Goal: Task Accomplishment & Management: Use online tool/utility

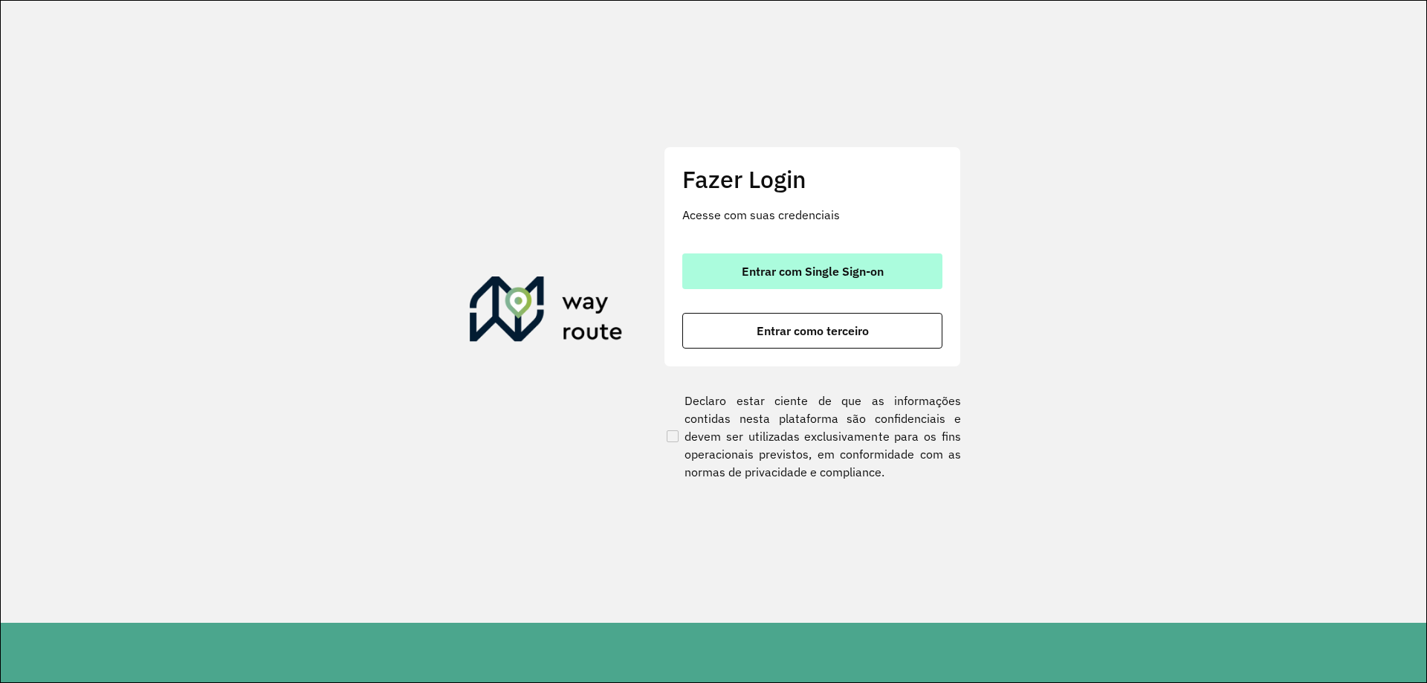
click at [878, 263] on button "Entrar com Single Sign-on" at bounding box center [812, 271] width 260 height 36
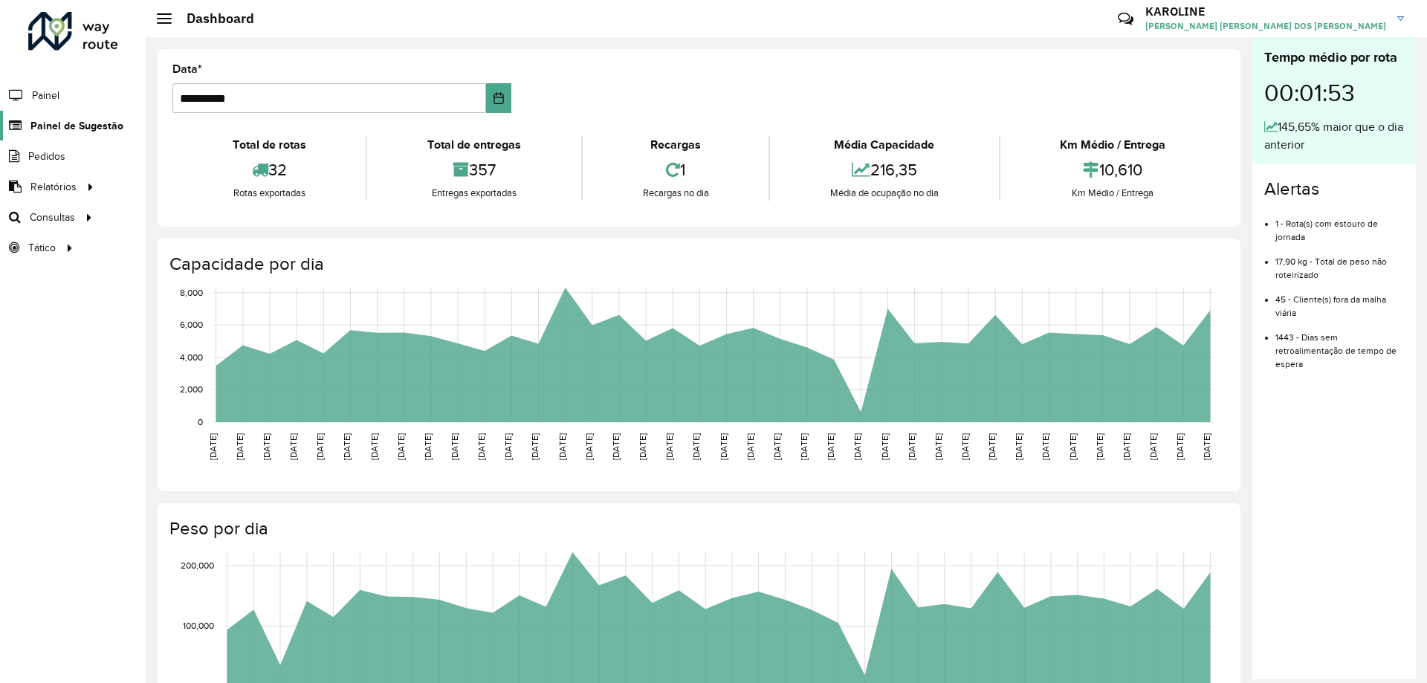
click at [59, 126] on span "Painel de Sugestão" at bounding box center [76, 126] width 93 height 16
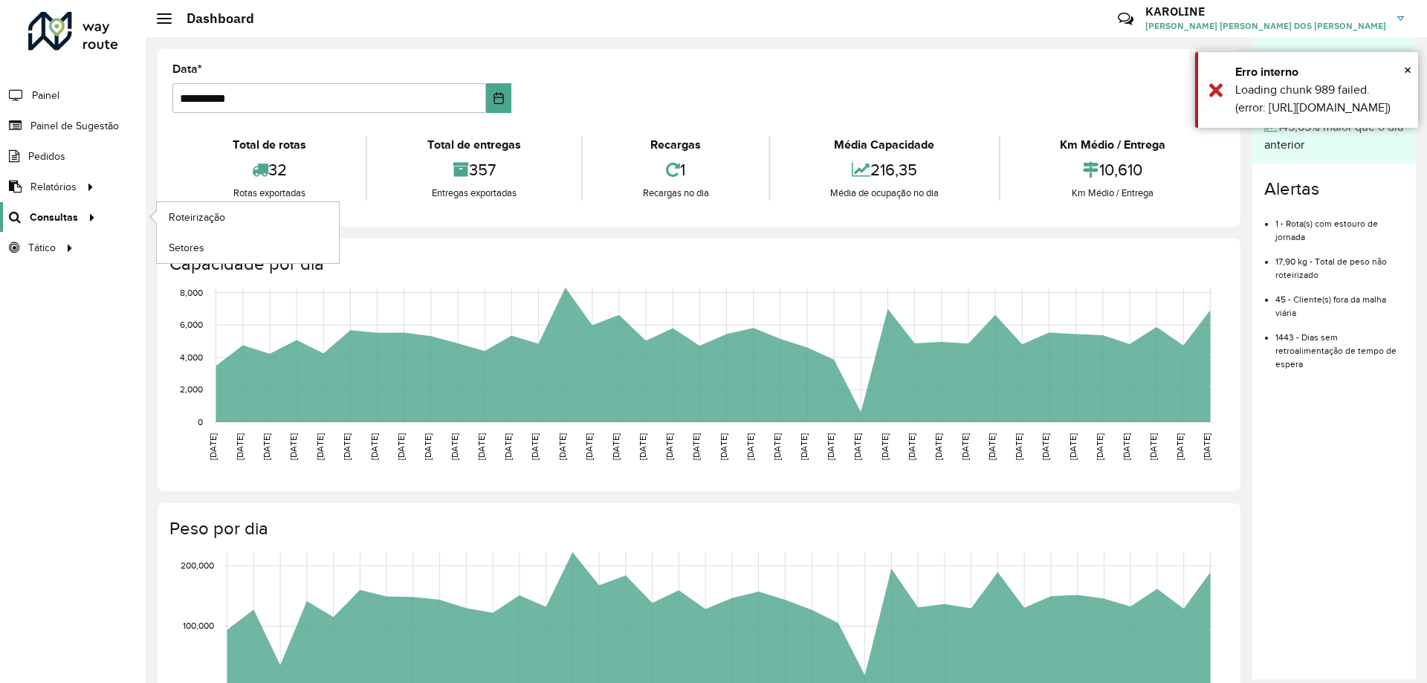
click at [78, 216] on div at bounding box center [89, 218] width 22 height 16
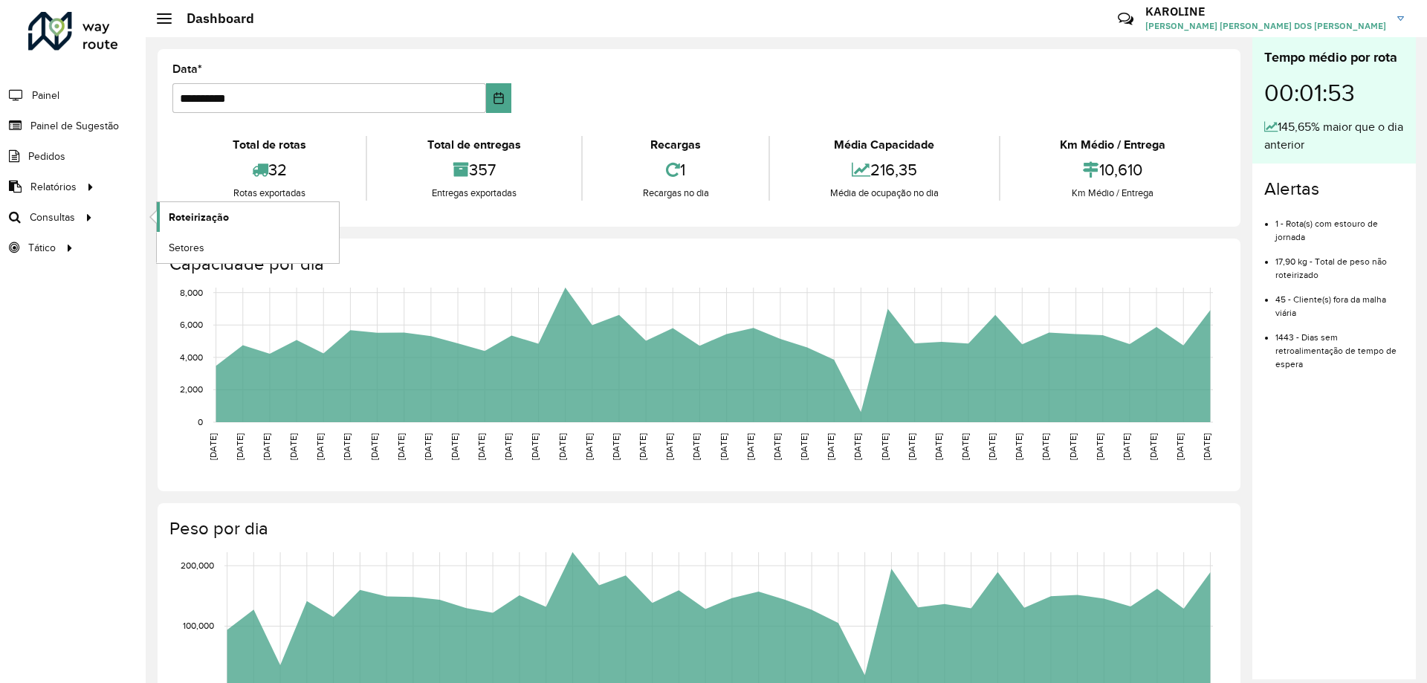
click at [216, 218] on span "Roteirização" at bounding box center [199, 218] width 60 height 16
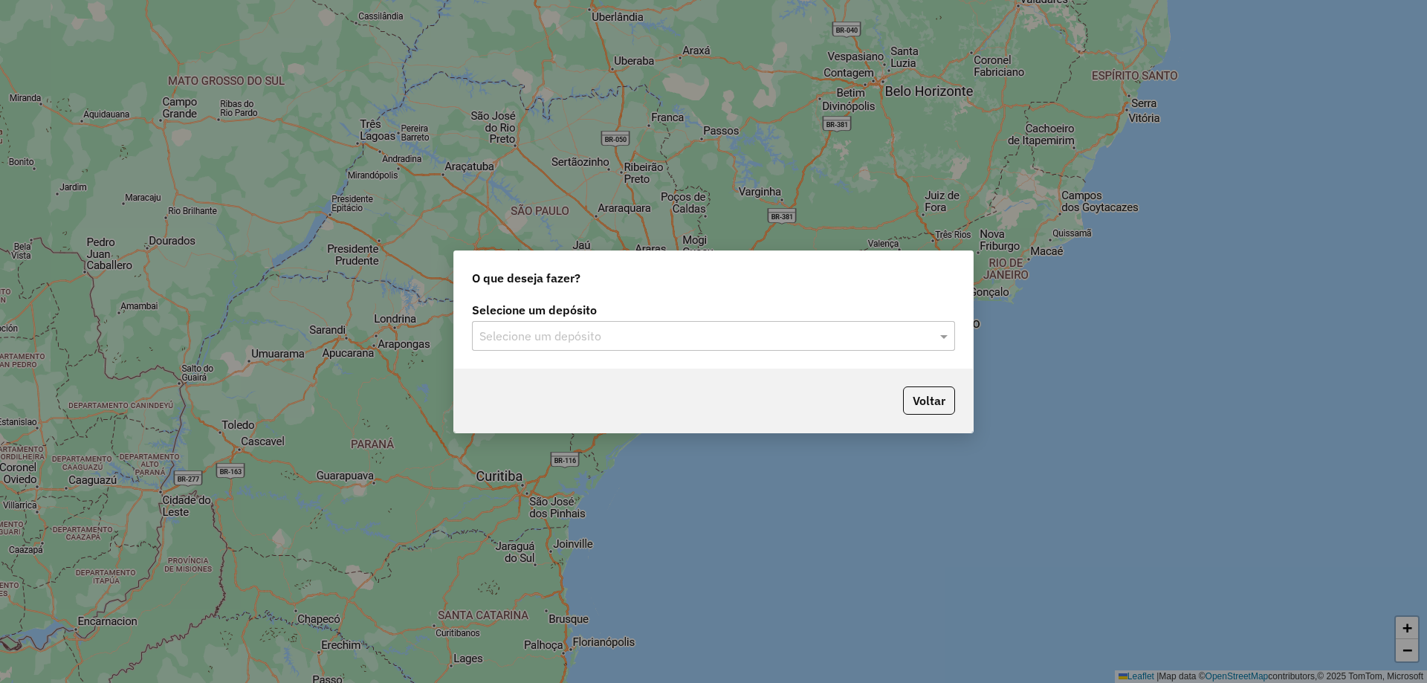
click at [894, 343] on input "text" at bounding box center [698, 337] width 439 height 18
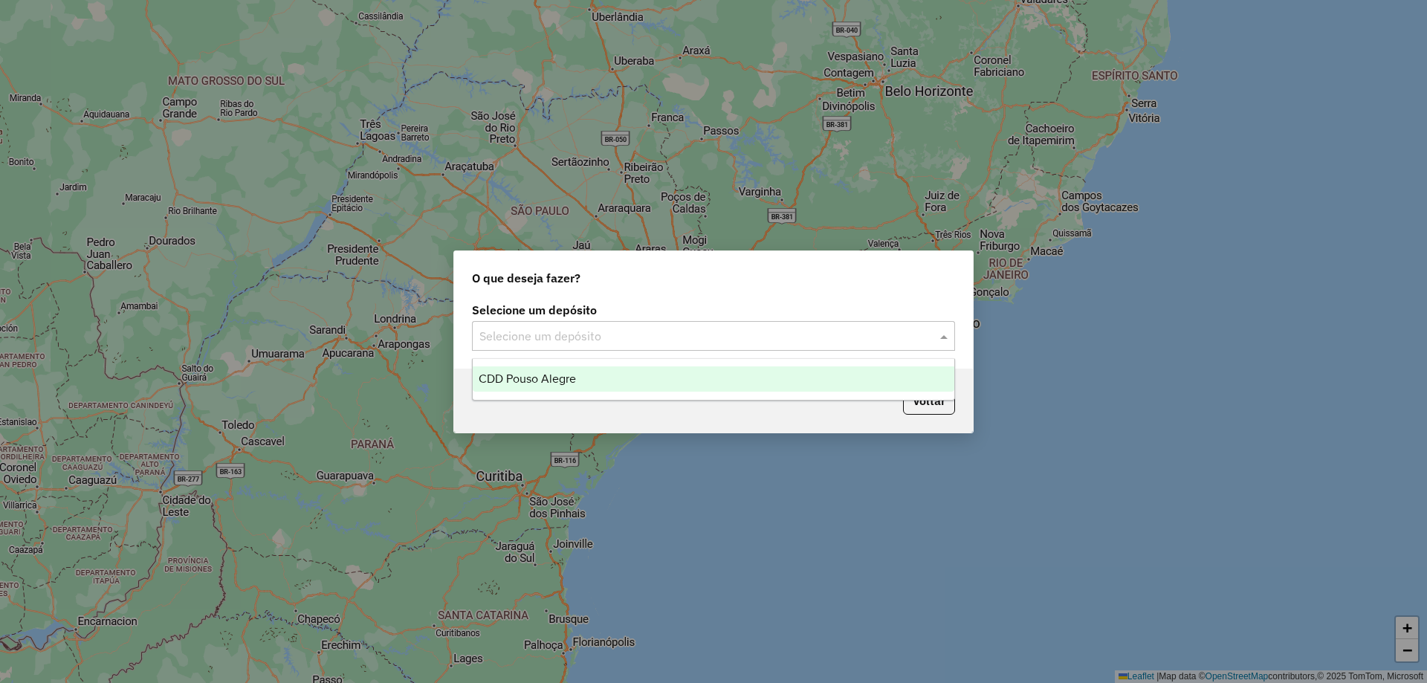
click at [595, 378] on div "CDD Pouso Alegre" at bounding box center [714, 378] width 482 height 25
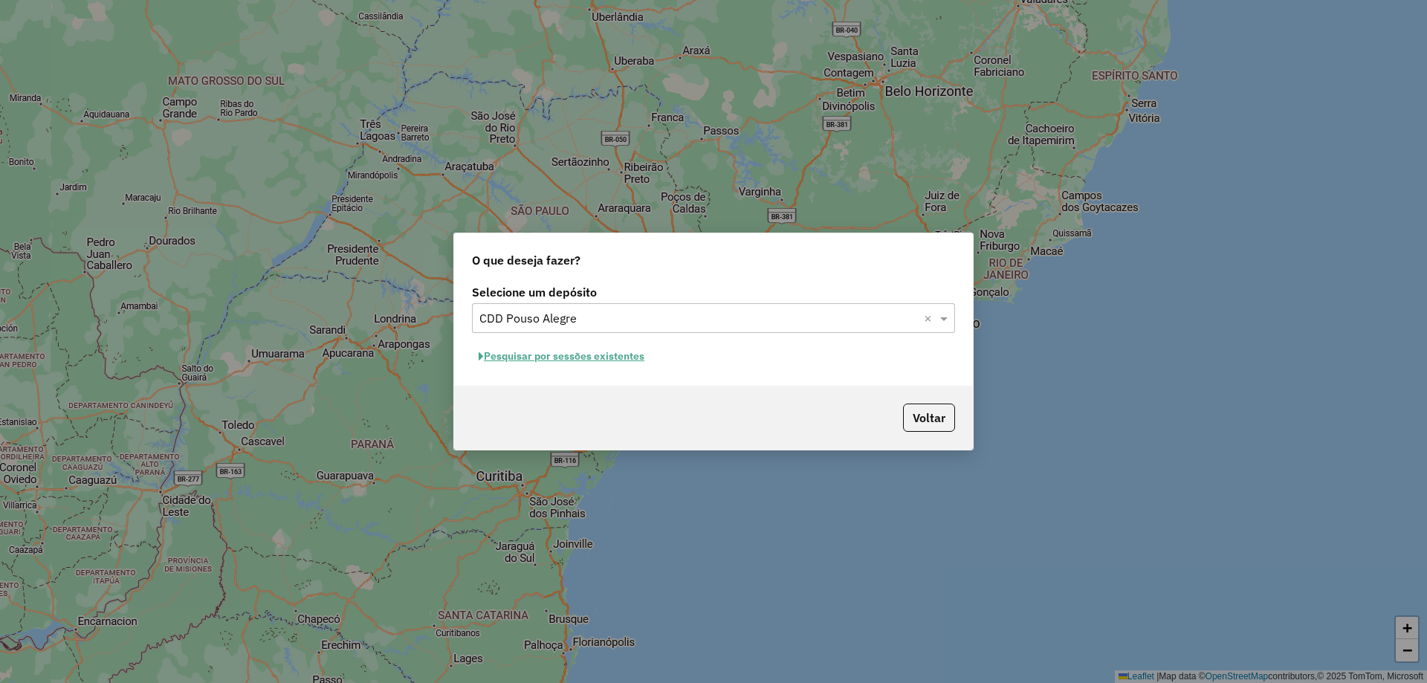
click at [575, 355] on button "Pesquisar por sessões existentes" at bounding box center [561, 356] width 179 height 23
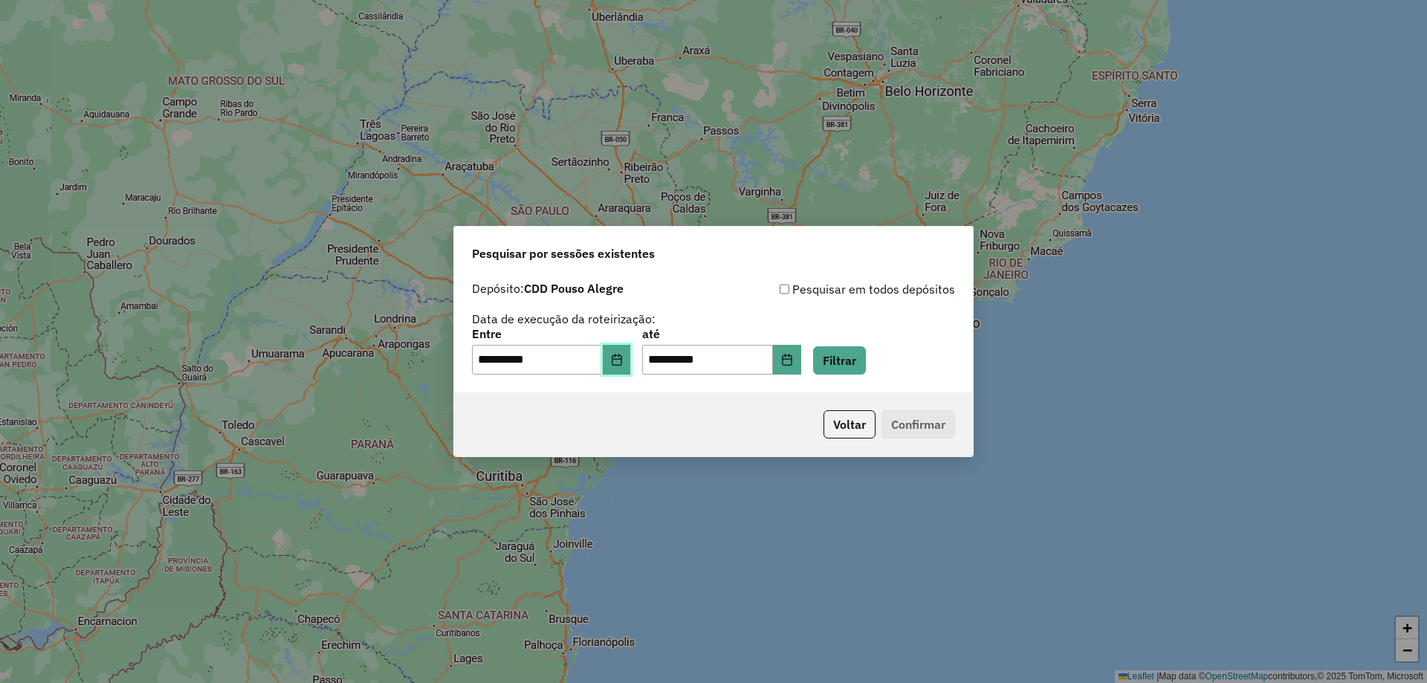
click at [631, 363] on button "Choose Date" at bounding box center [617, 360] width 28 height 30
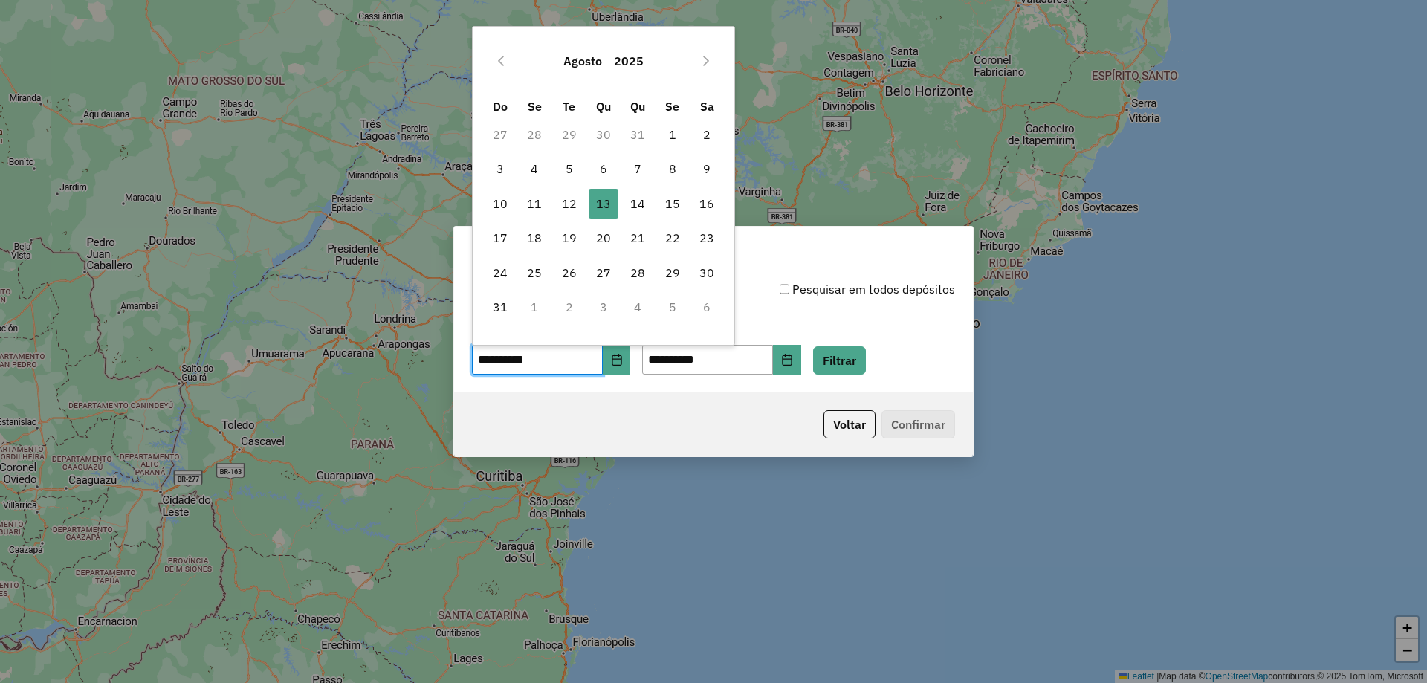
click at [549, 188] on td "11" at bounding box center [534, 204] width 34 height 34
click at [566, 204] on span "12" at bounding box center [570, 204] width 30 height 30
type input "**********"
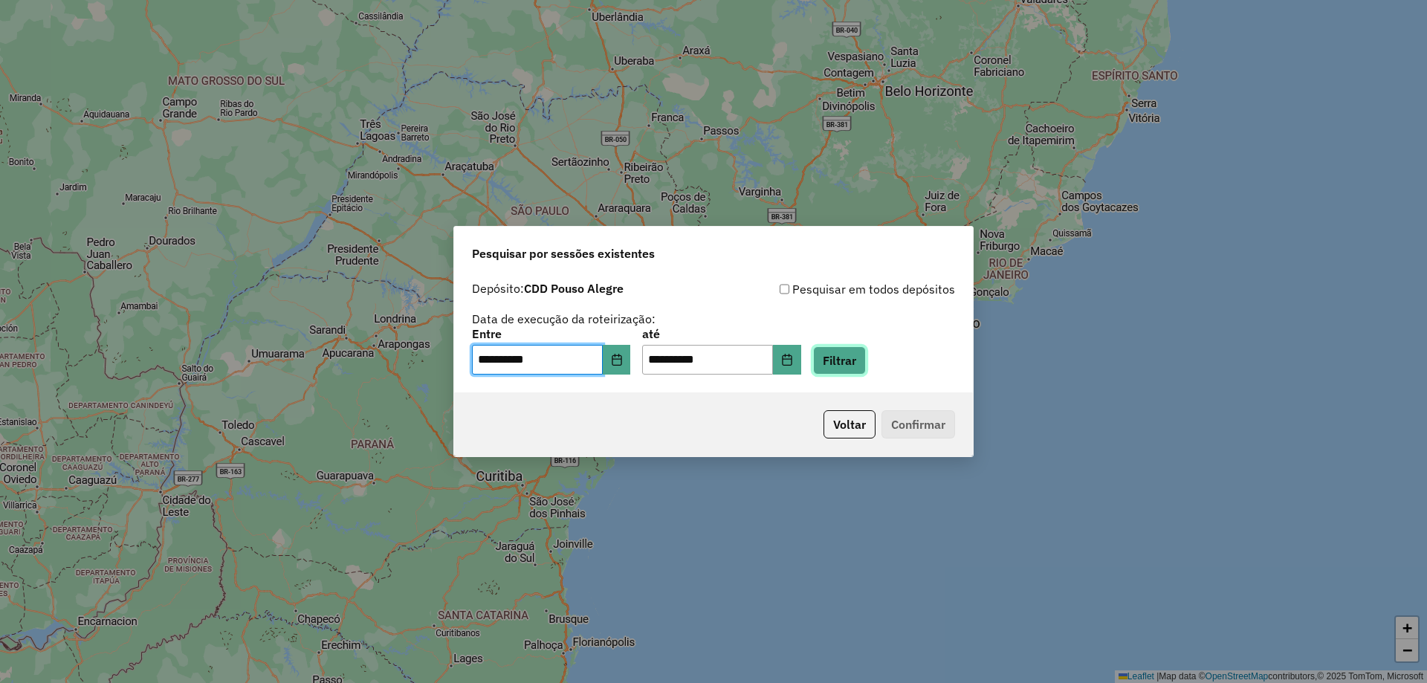
click at [866, 361] on button "Filtrar" at bounding box center [839, 360] width 53 height 28
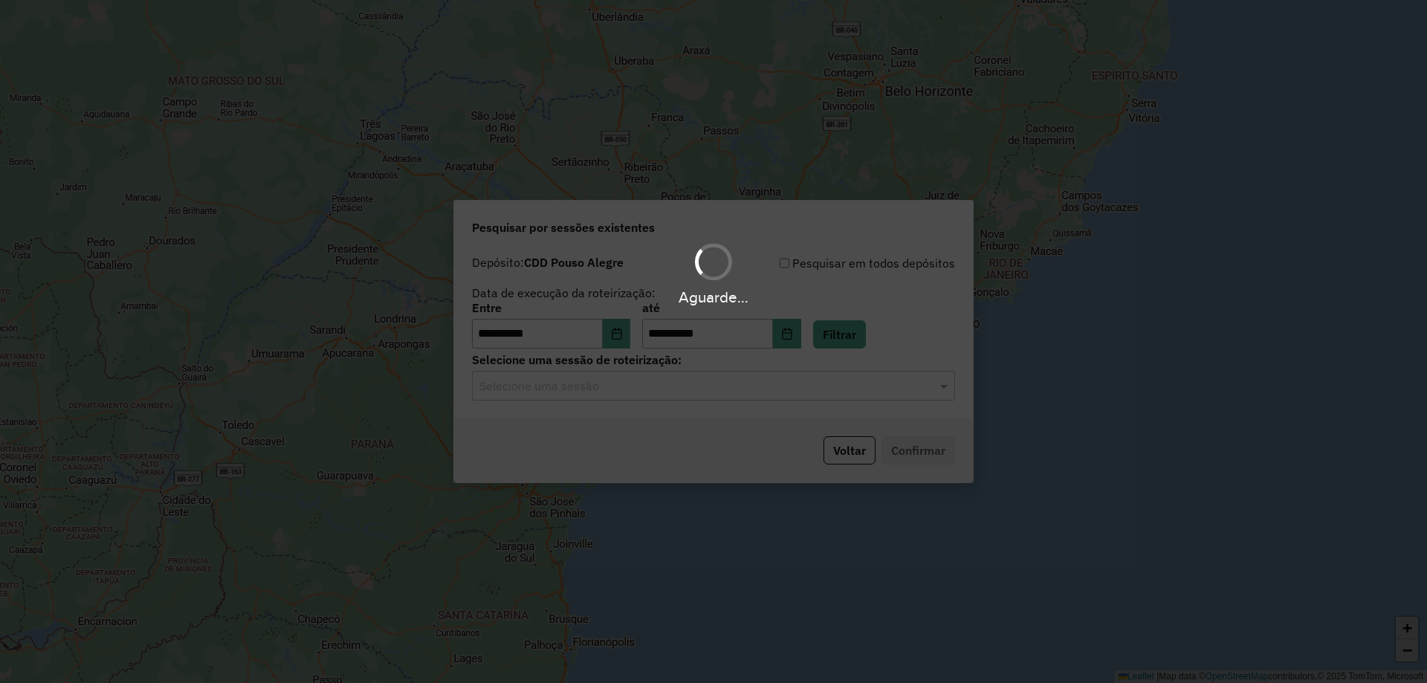
click at [584, 378] on input "text" at bounding box center [698, 387] width 439 height 18
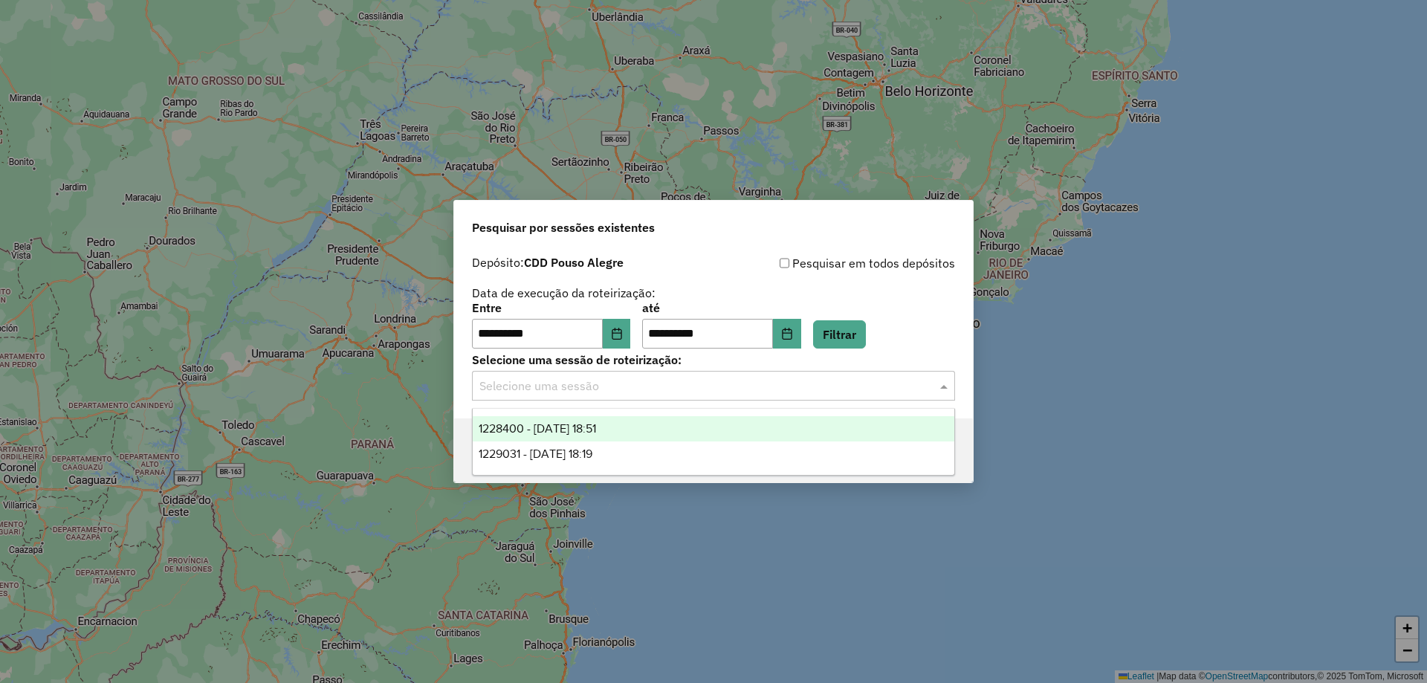
click at [596, 425] on span "1228400 - 12/08/2025 18:51" at bounding box center [537, 428] width 117 height 13
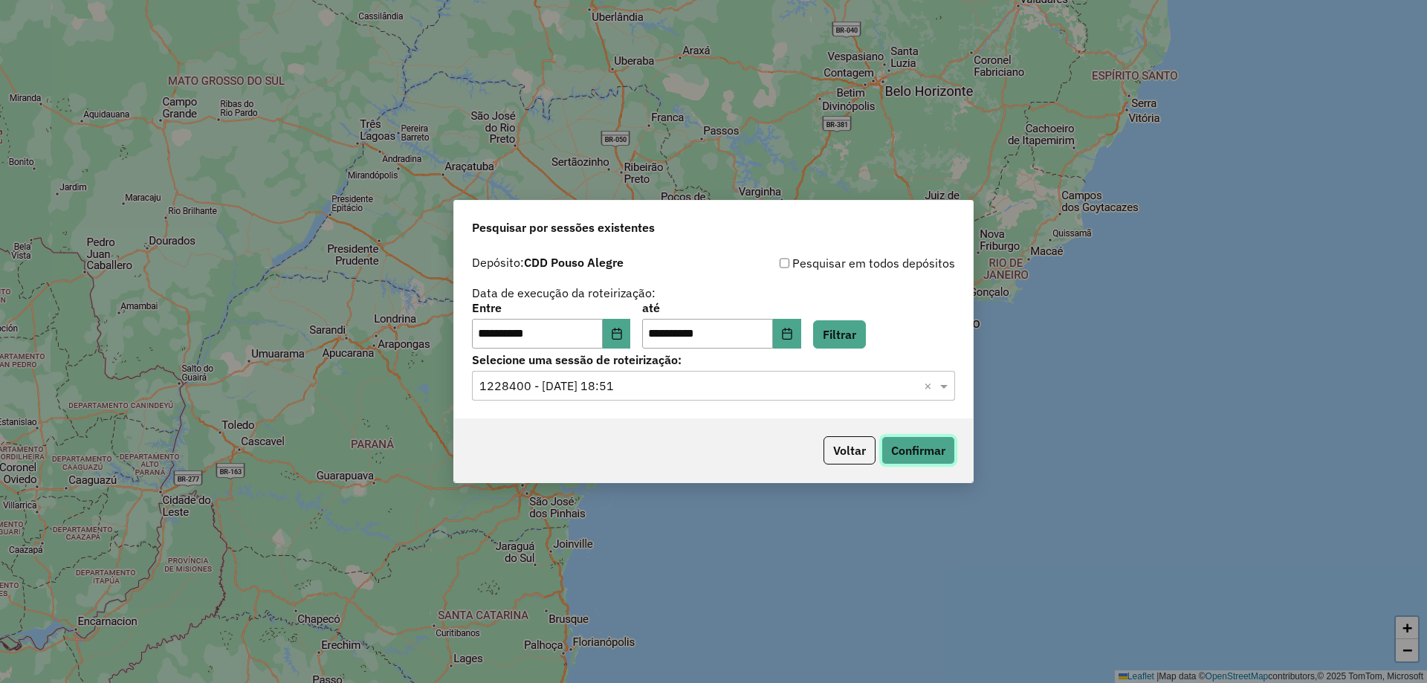
click at [937, 458] on button "Confirmar" at bounding box center [919, 450] width 74 height 28
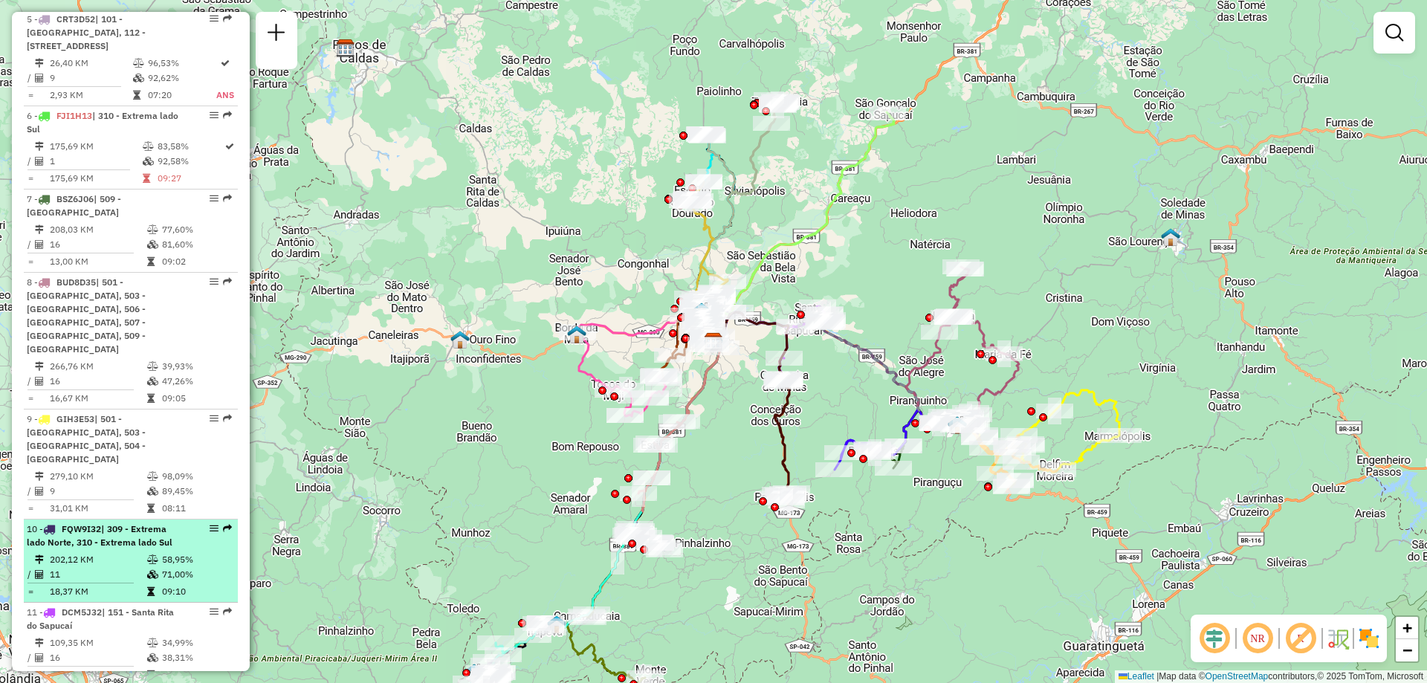
scroll to position [1115, 0]
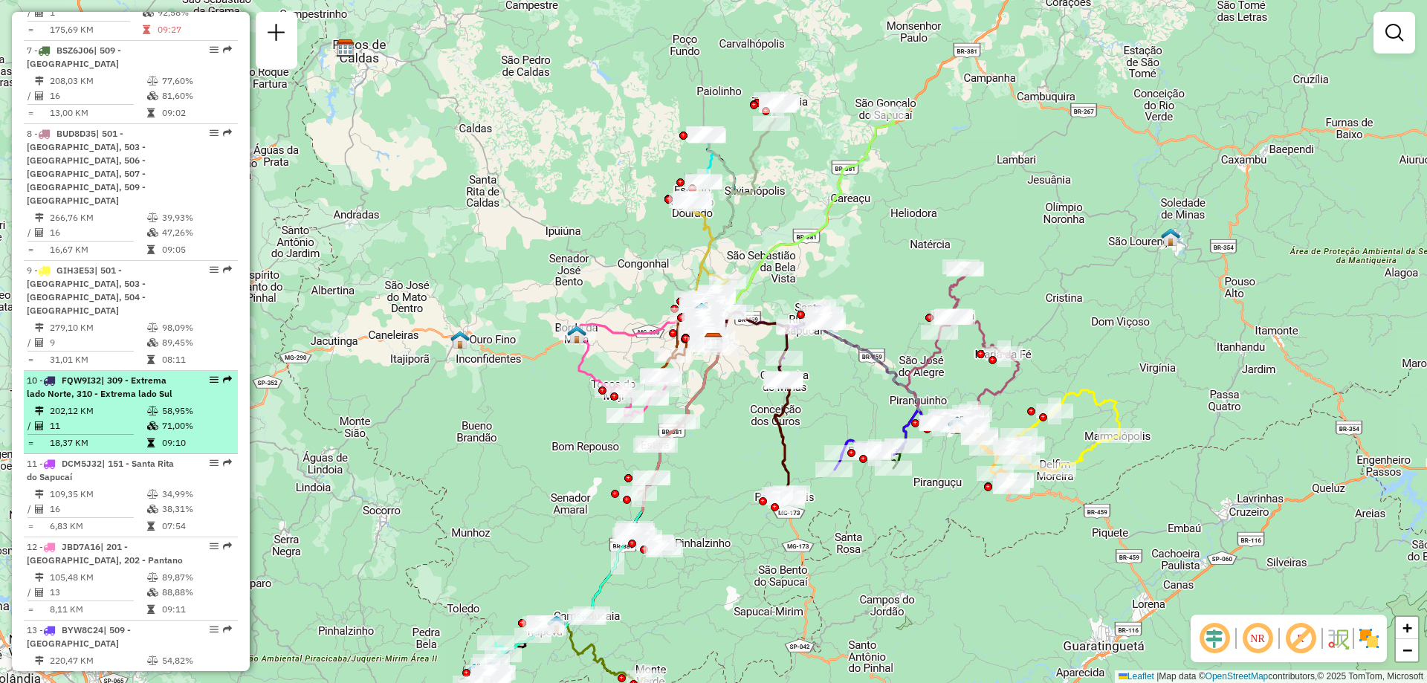
click at [210, 375] on em at bounding box center [214, 379] width 9 height 9
select select "**********"
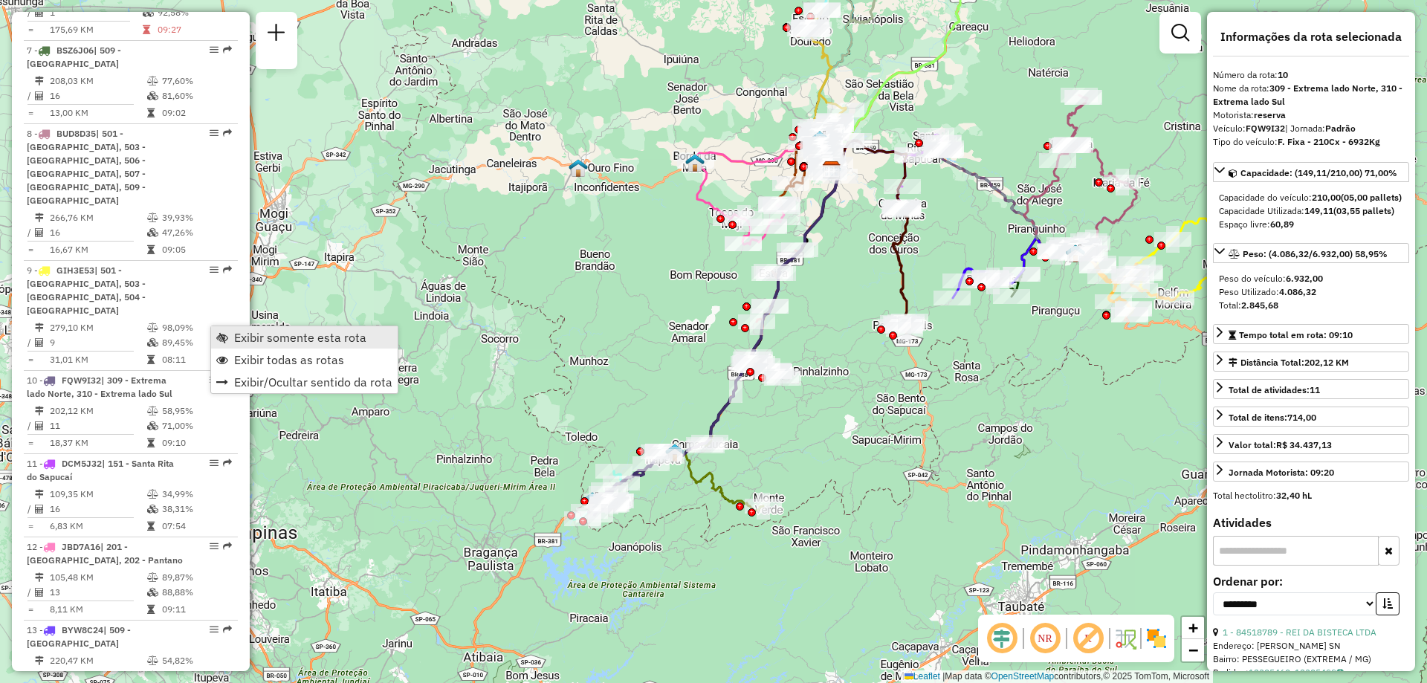
click at [321, 340] on span "Exibir somente esta rota" at bounding box center [300, 338] width 132 height 12
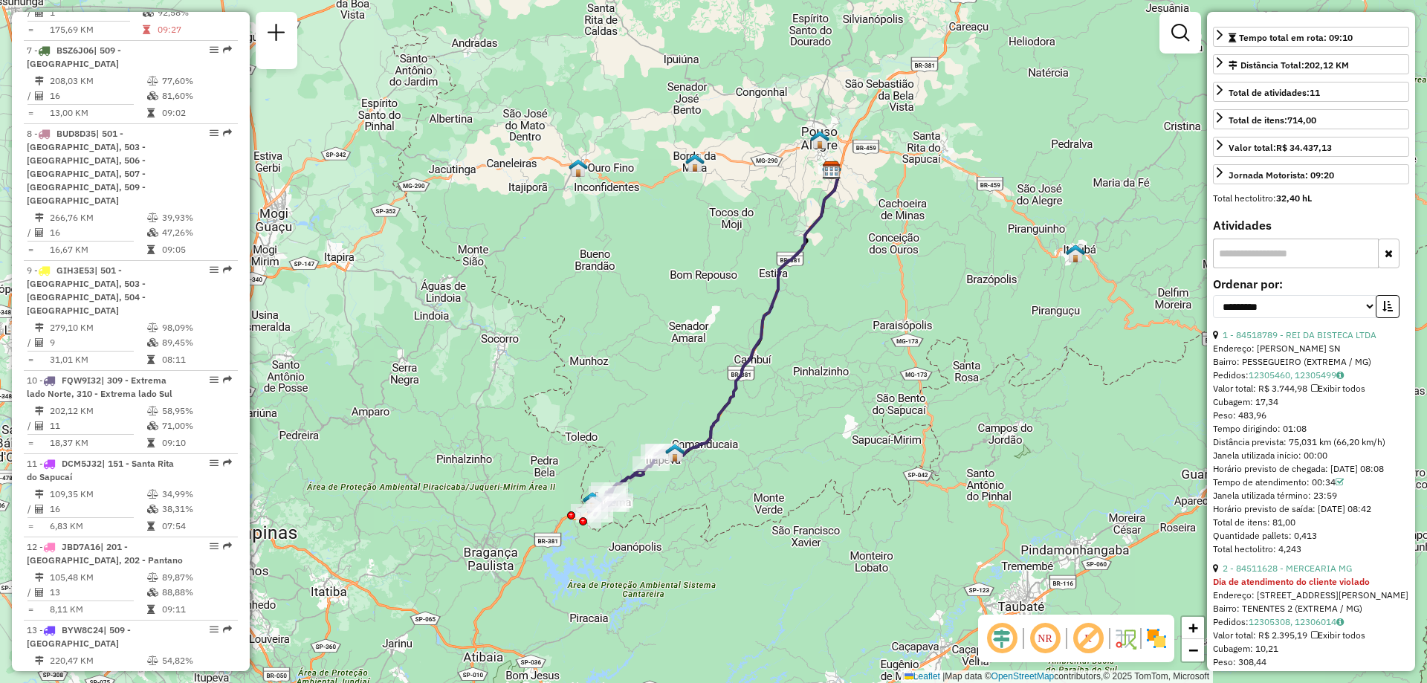
scroll to position [372, 0]
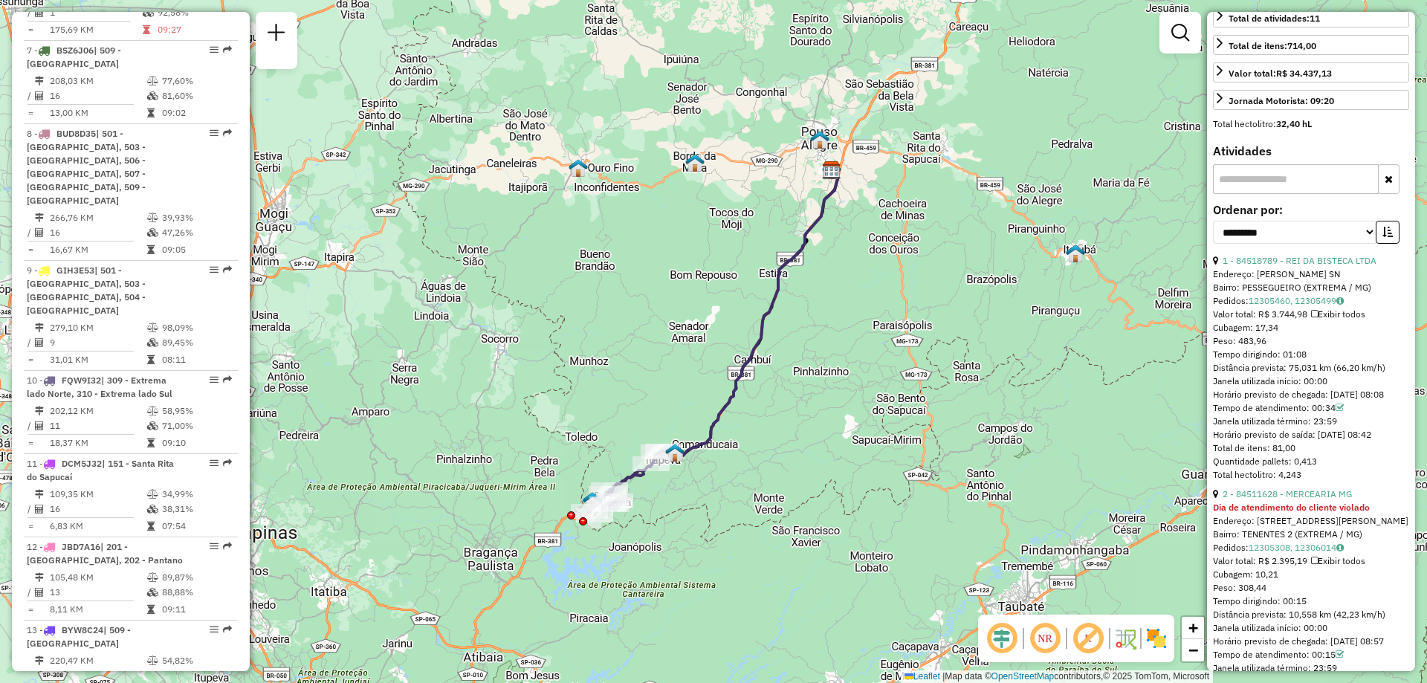
drag, startPoint x: 1313, startPoint y: 383, endPoint x: 1284, endPoint y: 382, distance: 29.0
click at [1284, 361] on div "Tempo dirigindo: 01:08" at bounding box center [1311, 354] width 196 height 13
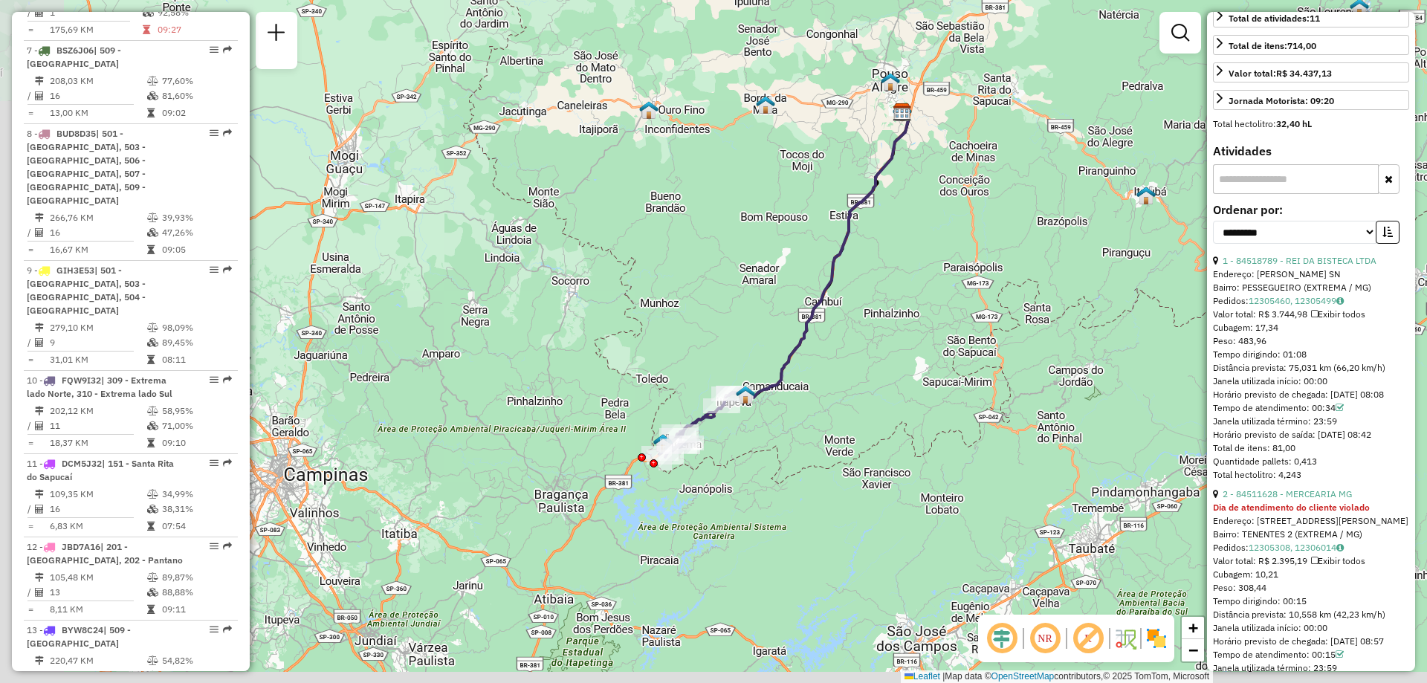
drag, startPoint x: 679, startPoint y: 489, endPoint x: 750, endPoint y: 431, distance: 91.4
click at [750, 431] on div "Janela de atendimento Grade de atendimento Capacidade Transportadoras Veículos …" at bounding box center [713, 341] width 1427 height 683
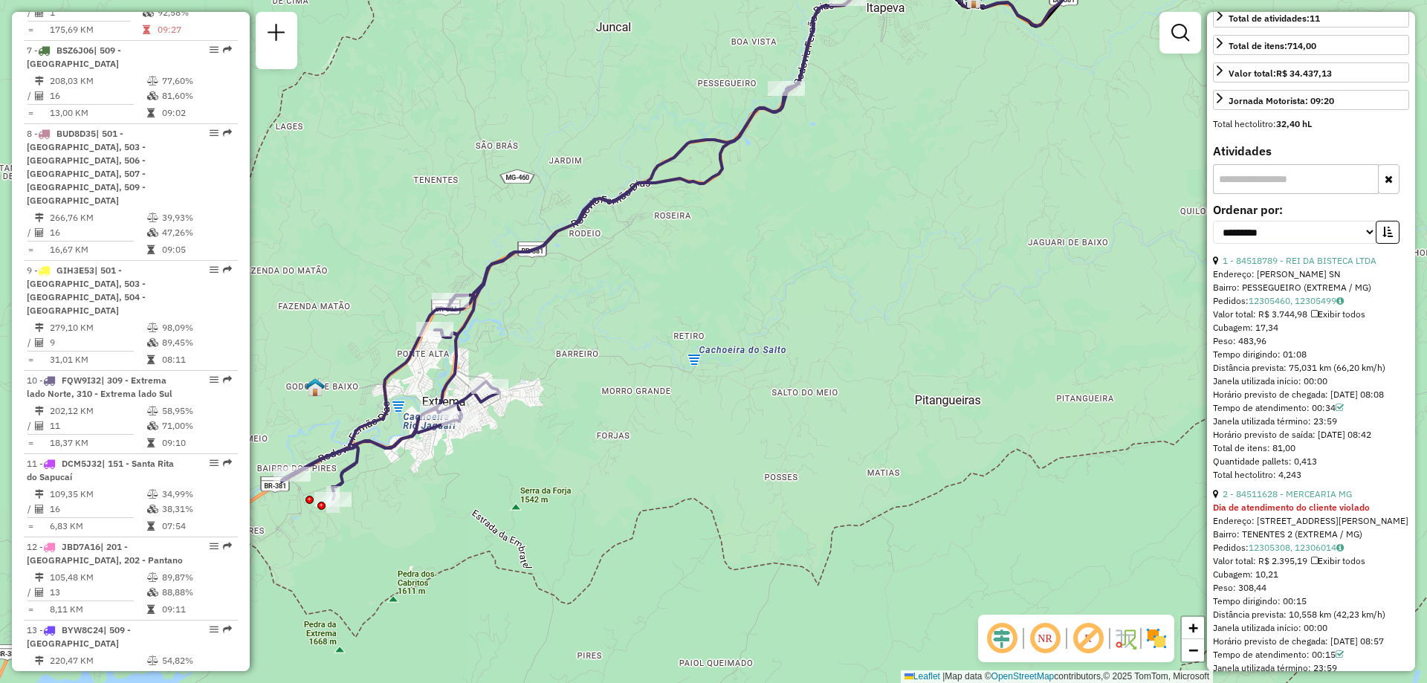
drag, startPoint x: 633, startPoint y: 454, endPoint x: 730, endPoint y: 434, distance: 99.4
click at [730, 433] on div "Janela de atendimento Grade de atendimento Capacidade Transportadoras Veículos …" at bounding box center [713, 341] width 1427 height 683
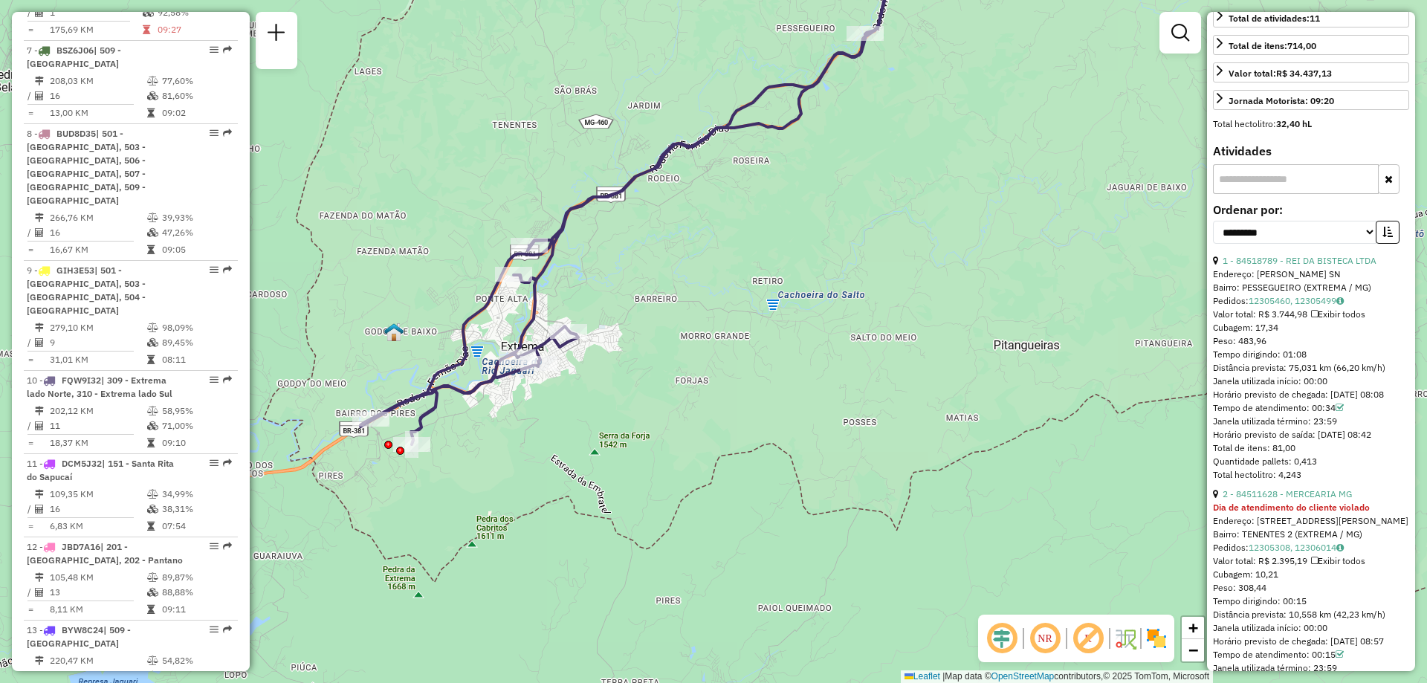
drag, startPoint x: 569, startPoint y: 445, endPoint x: 596, endPoint y: 411, distance: 43.4
click at [596, 411] on div "Janela de atendimento Grade de atendimento Capacidade Transportadoras Veículos …" at bounding box center [713, 341] width 1427 height 683
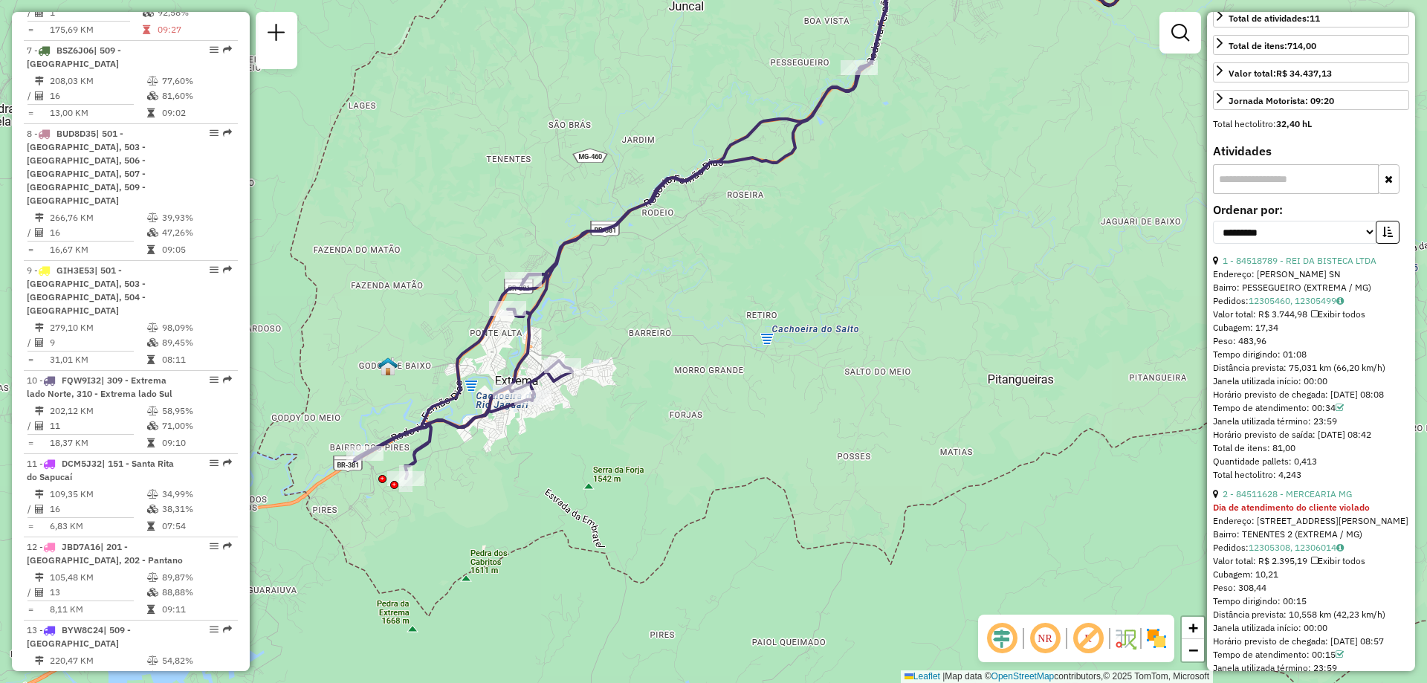
drag, startPoint x: 711, startPoint y: 333, endPoint x: 705, endPoint y: 368, distance: 35.4
click at [705, 368] on div "Janela de atendimento Grade de atendimento Capacidade Transportadoras Veículos …" at bounding box center [713, 341] width 1427 height 683
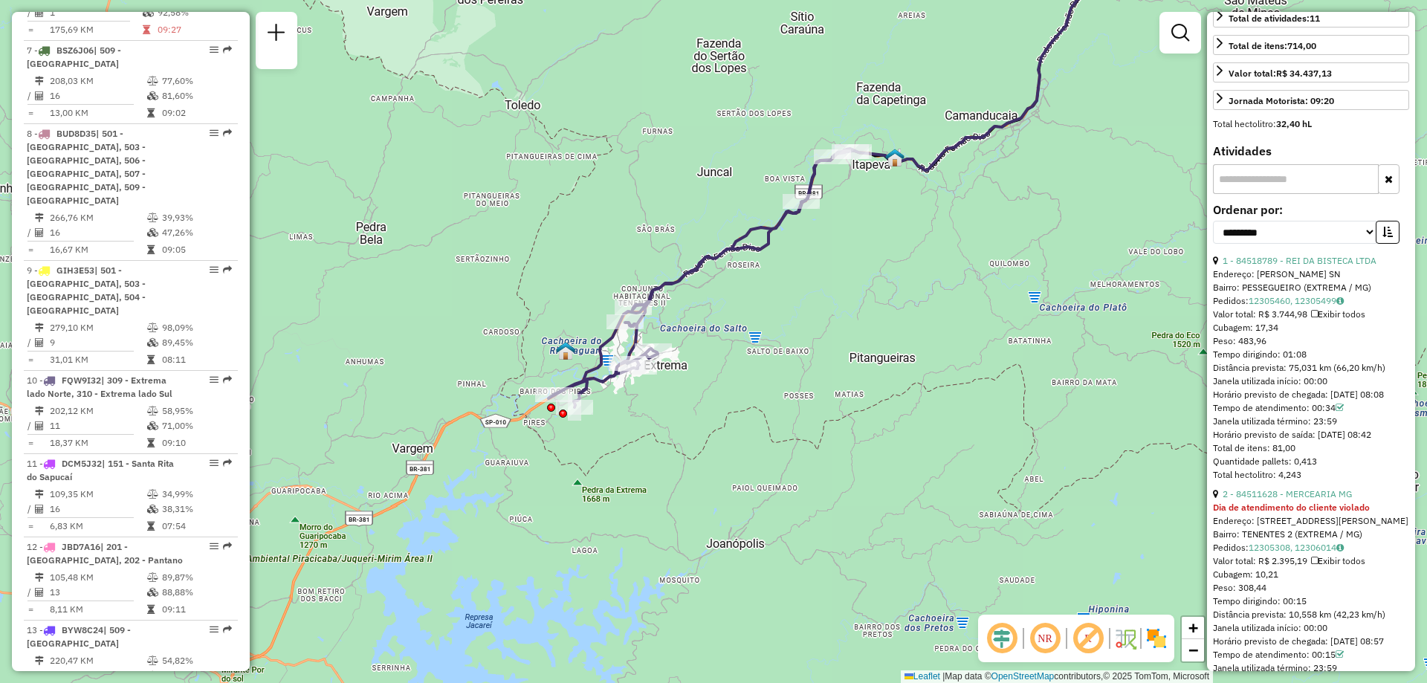
drag, startPoint x: 696, startPoint y: 380, endPoint x: 717, endPoint y: 370, distance: 22.9
click at [717, 370] on div "Janela de atendimento Grade de atendimento Capacidade Transportadoras Veículos …" at bounding box center [713, 341] width 1427 height 683
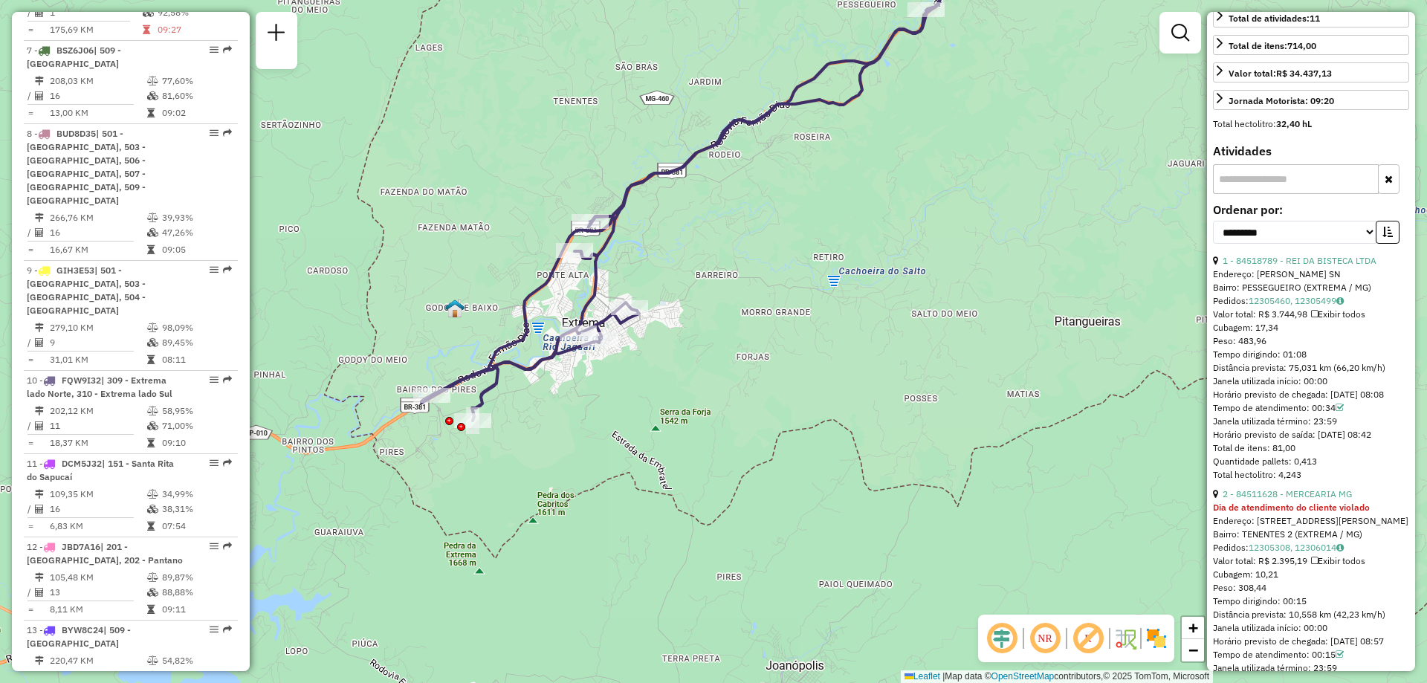
click at [1311, 361] on div "Tempo dirigindo: 01:08" at bounding box center [1311, 354] width 196 height 13
drag, startPoint x: 1314, startPoint y: 382, endPoint x: 1304, endPoint y: 384, distance: 10.5
click at [1304, 361] on div "Tempo dirigindo: 01:08" at bounding box center [1311, 354] width 196 height 13
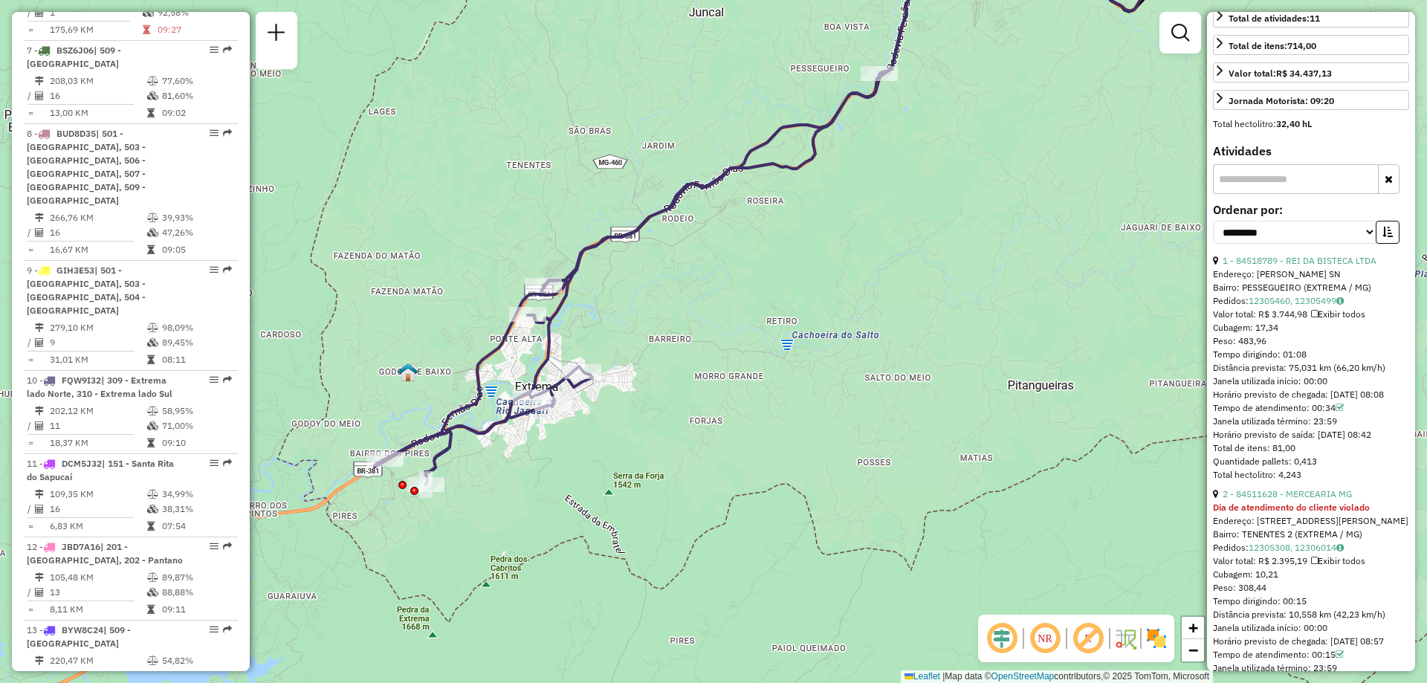
drag, startPoint x: 887, startPoint y: 155, endPoint x: 840, endPoint y: 219, distance: 79.2
click at [840, 219] on div "Janela de atendimento Grade de atendimento Capacidade Transportadoras Veículos …" at bounding box center [713, 341] width 1427 height 683
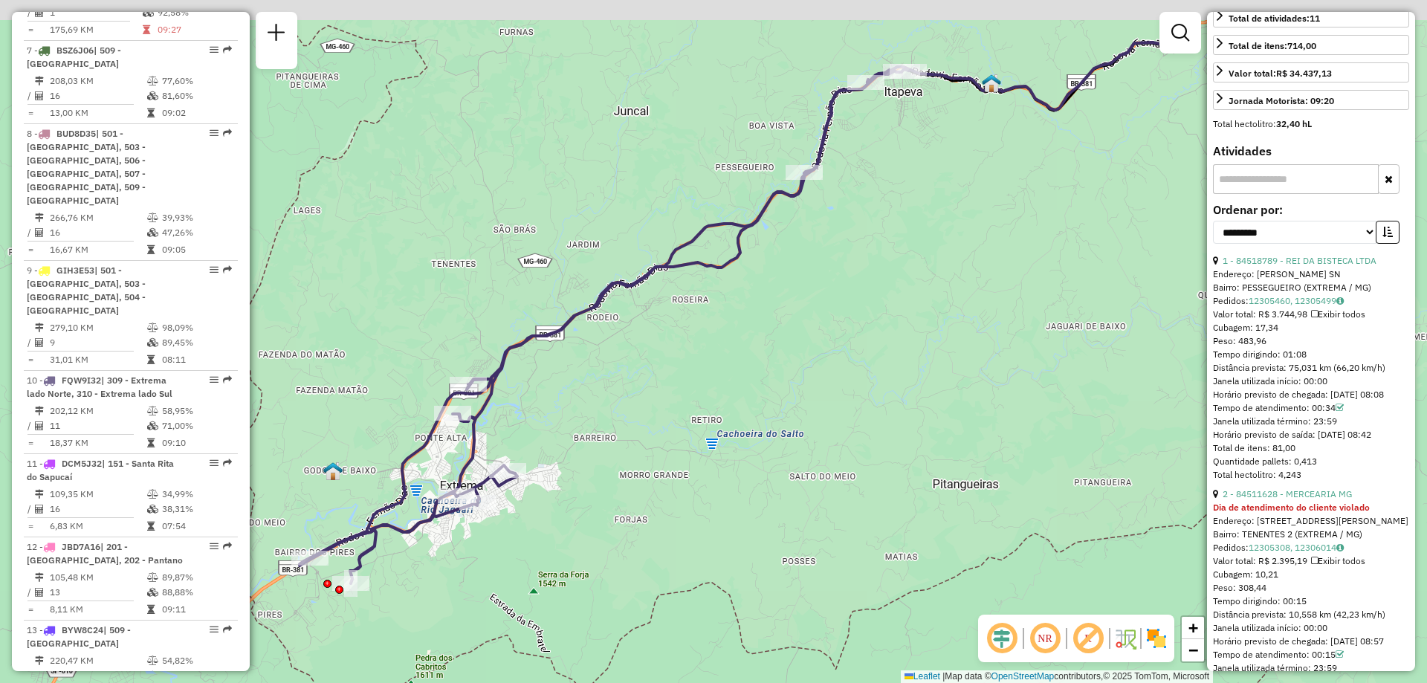
drag, startPoint x: 902, startPoint y: 114, endPoint x: 806, endPoint y: 231, distance: 151.0
click at [806, 231] on div "Janela de atendimento Grade de atendimento Capacidade Transportadoras Veículos …" at bounding box center [713, 341] width 1427 height 683
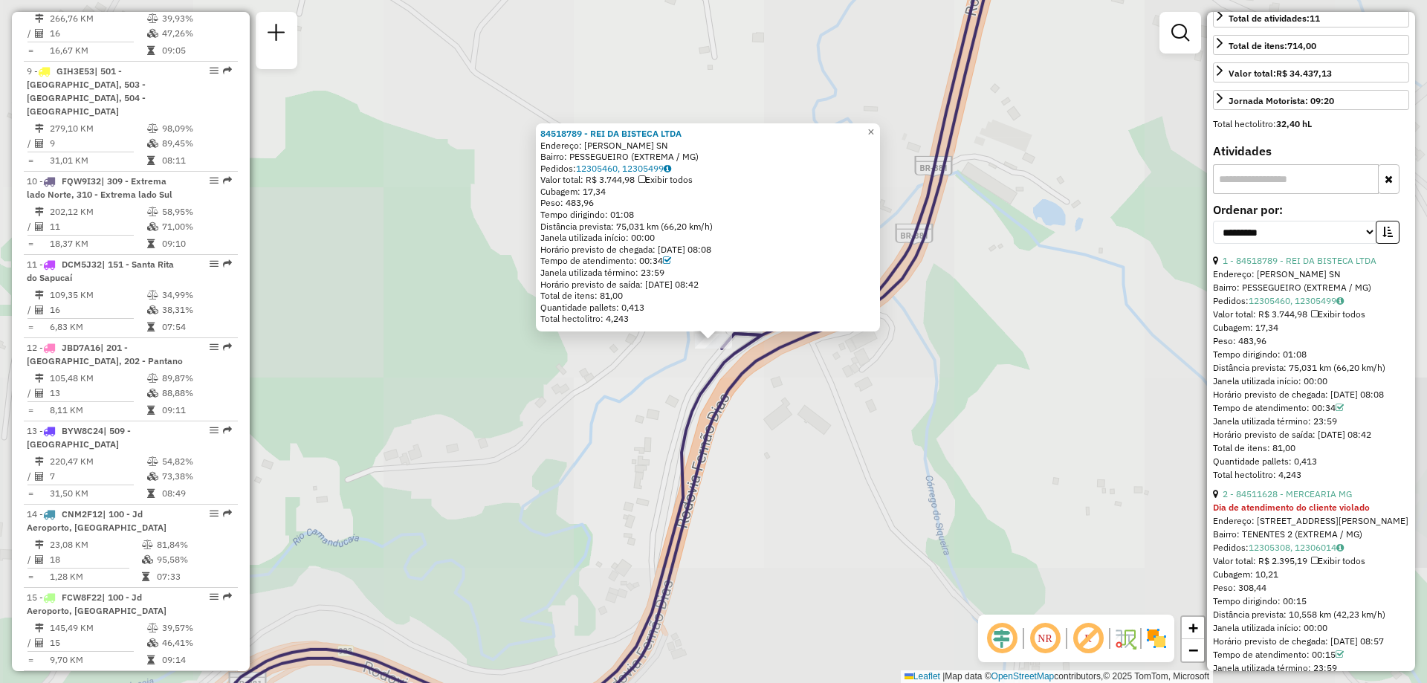
scroll to position [1420, 0]
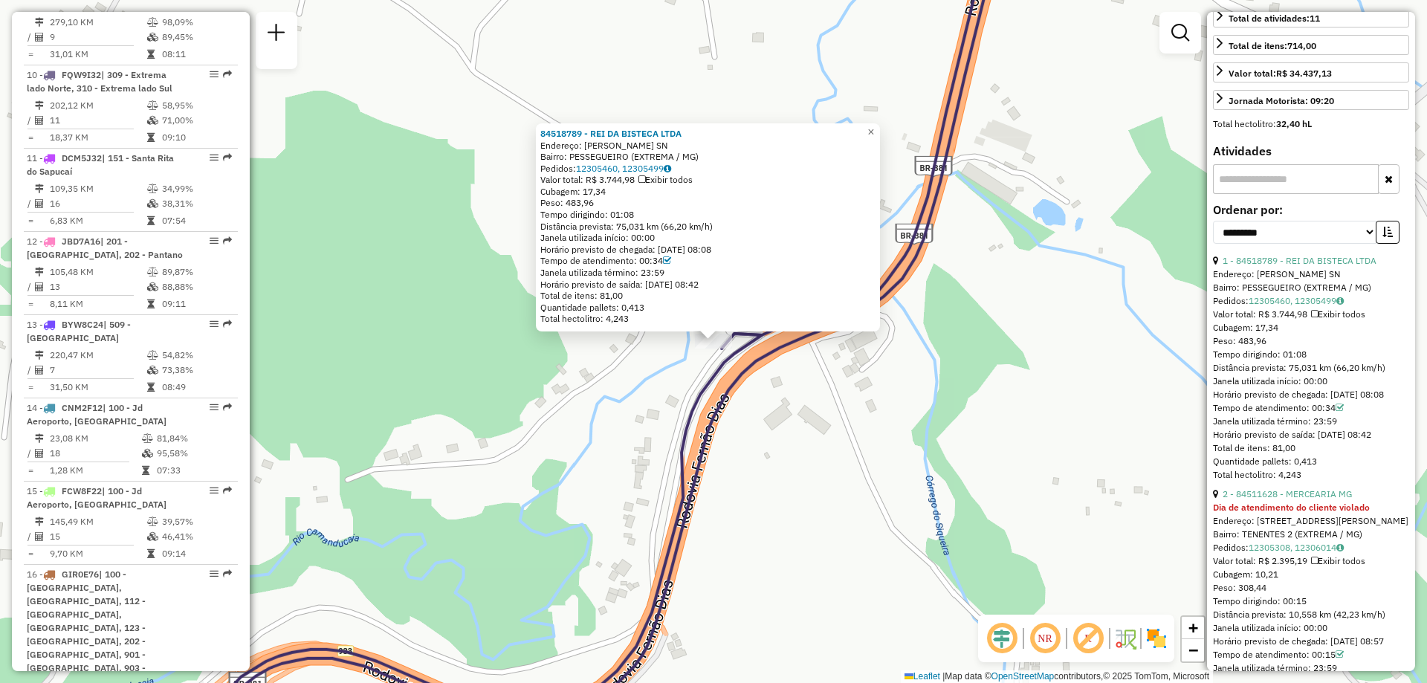
drag, startPoint x: 1313, startPoint y: 383, endPoint x: 1286, endPoint y: 381, distance: 26.8
click at [1286, 361] on div "Tempo dirigindo: 01:08" at bounding box center [1311, 354] width 196 height 13
click at [1290, 361] on div "Tempo dirigindo: 01:08" at bounding box center [1311, 354] width 196 height 13
click at [1295, 361] on div "Tempo dirigindo: 01:08" at bounding box center [1311, 354] width 196 height 13
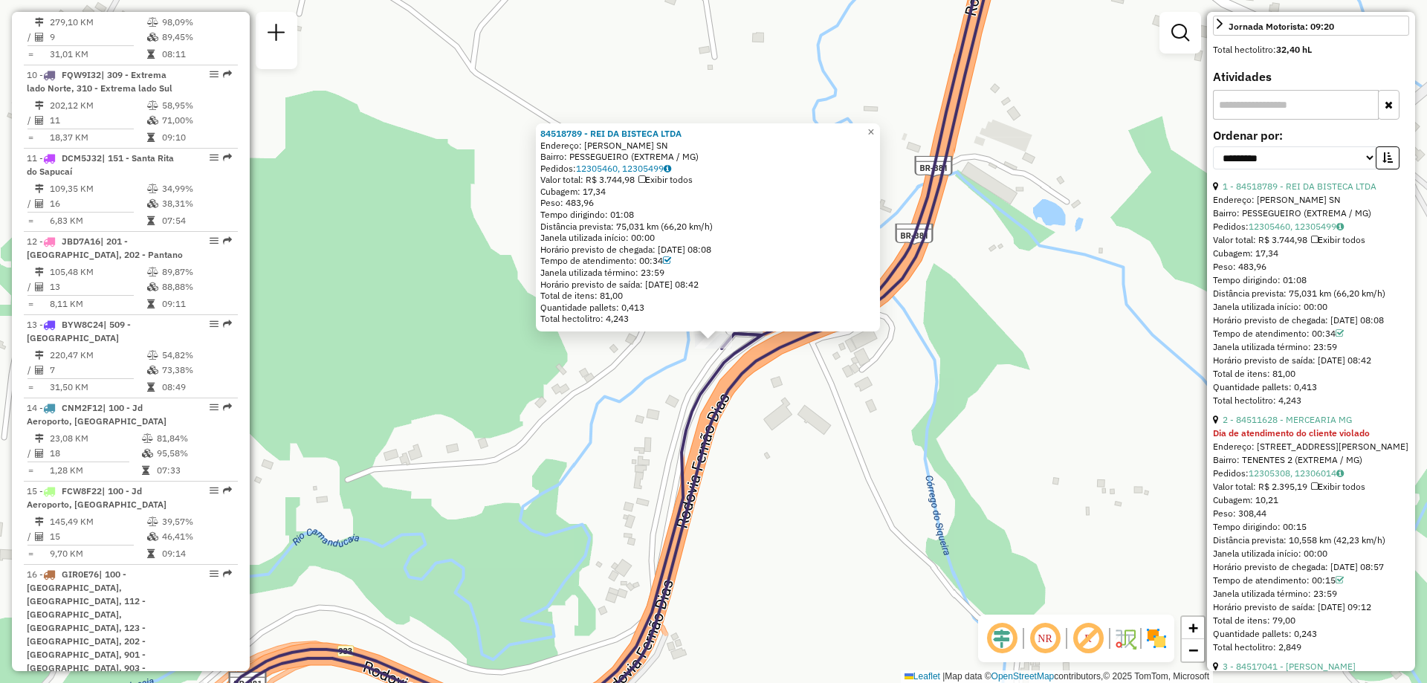
click at [1354, 274] on div "Peso: 483,96" at bounding box center [1311, 266] width 196 height 13
click at [1351, 327] on div "Horário previsto de chegada: [DATE] 08:08" at bounding box center [1311, 320] width 196 height 13
drag, startPoint x: 1313, startPoint y: 303, endPoint x: 1284, endPoint y: 310, distance: 29.2
click at [1284, 287] on div "Tempo dirigindo: 01:08" at bounding box center [1311, 280] width 196 height 13
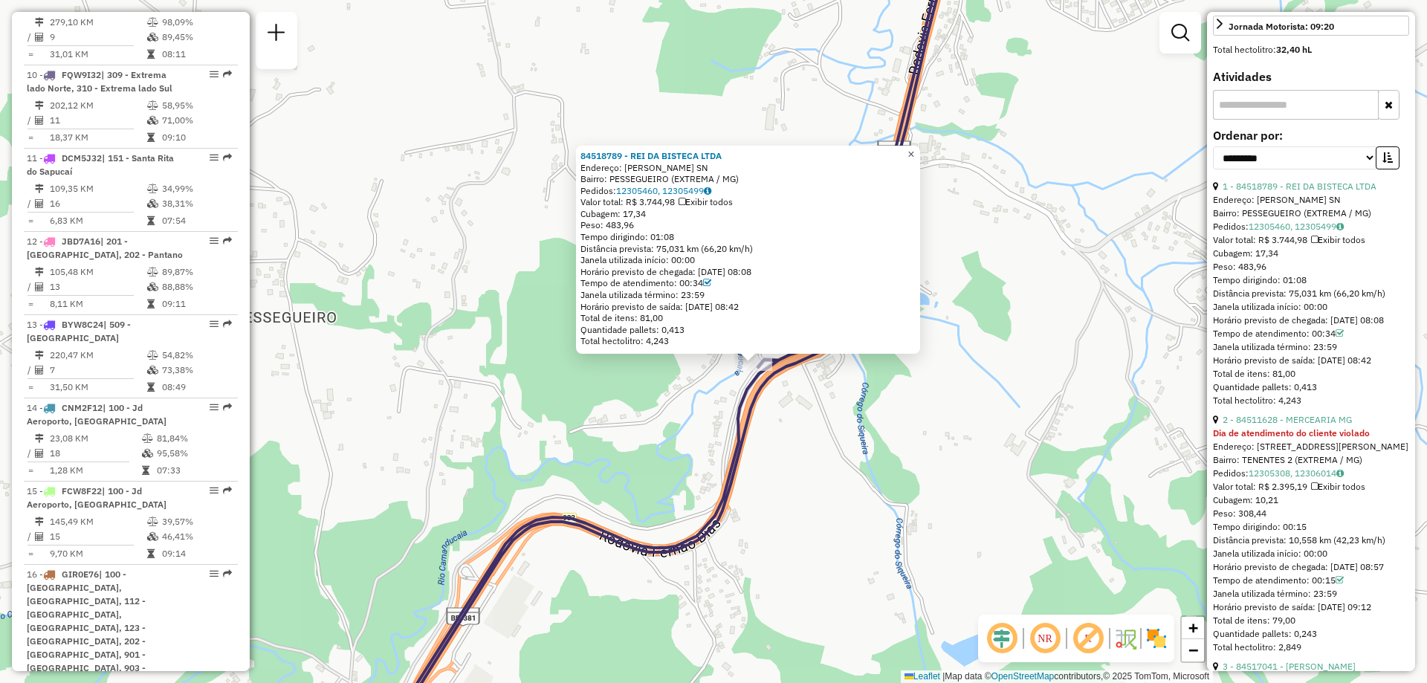
click at [914, 149] on span "×" at bounding box center [911, 154] width 7 height 13
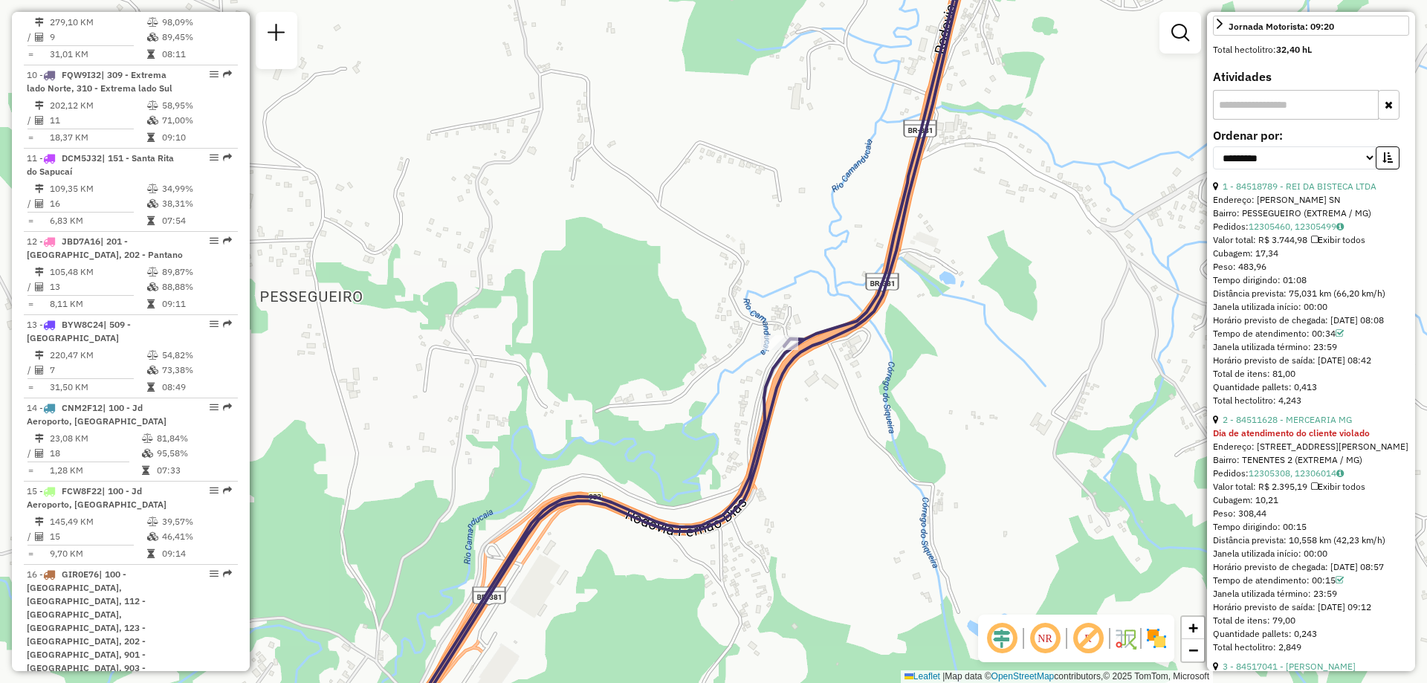
drag, startPoint x: 816, startPoint y: 402, endPoint x: 847, endPoint y: 378, distance: 39.7
click at [847, 378] on div "Janela de atendimento Grade de atendimento Capacidade Transportadoras Veículos …" at bounding box center [713, 341] width 1427 height 683
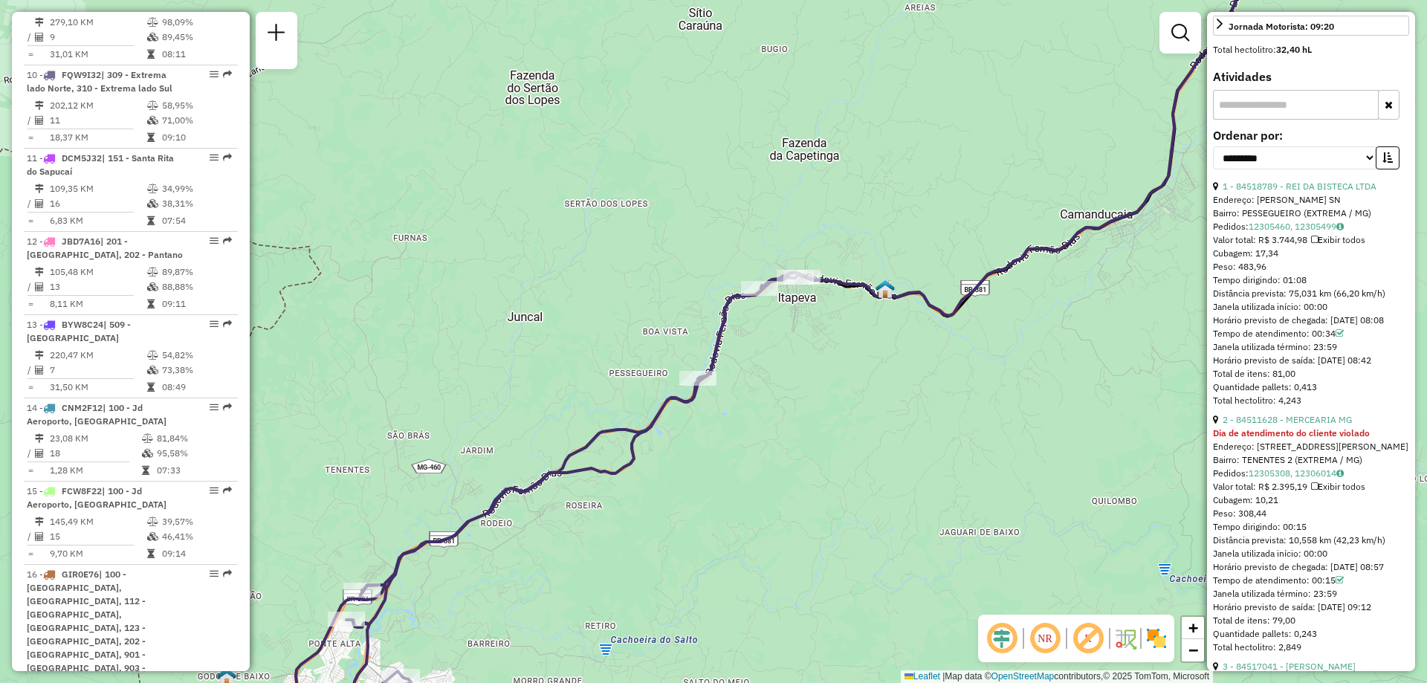
drag, startPoint x: 963, startPoint y: 363, endPoint x: 816, endPoint y: 363, distance: 146.4
click at [816, 363] on div "Janela de atendimento Grade de atendimento Capacidade Transportadoras Veículos …" at bounding box center [713, 341] width 1427 height 683
